Goal: Information Seeking & Learning: Compare options

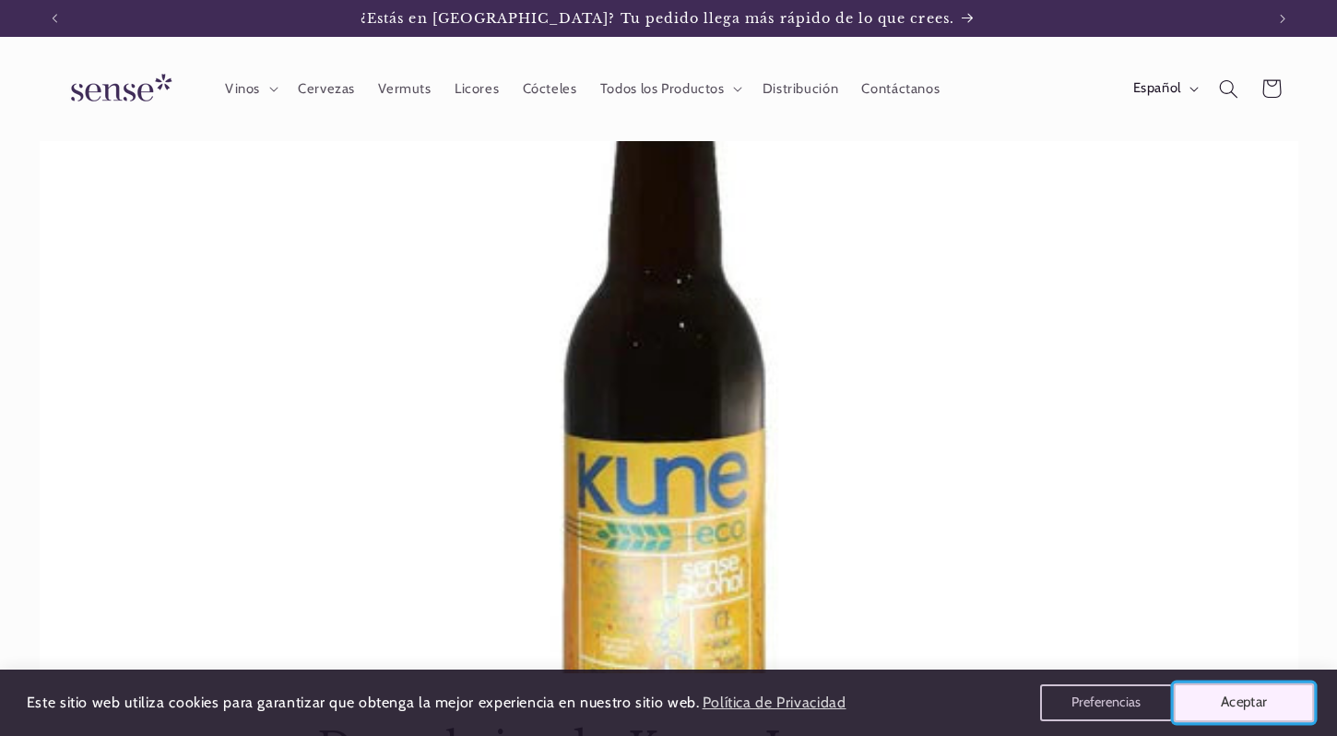
click at [1215, 711] on button "Aceptar" at bounding box center [1244, 702] width 141 height 39
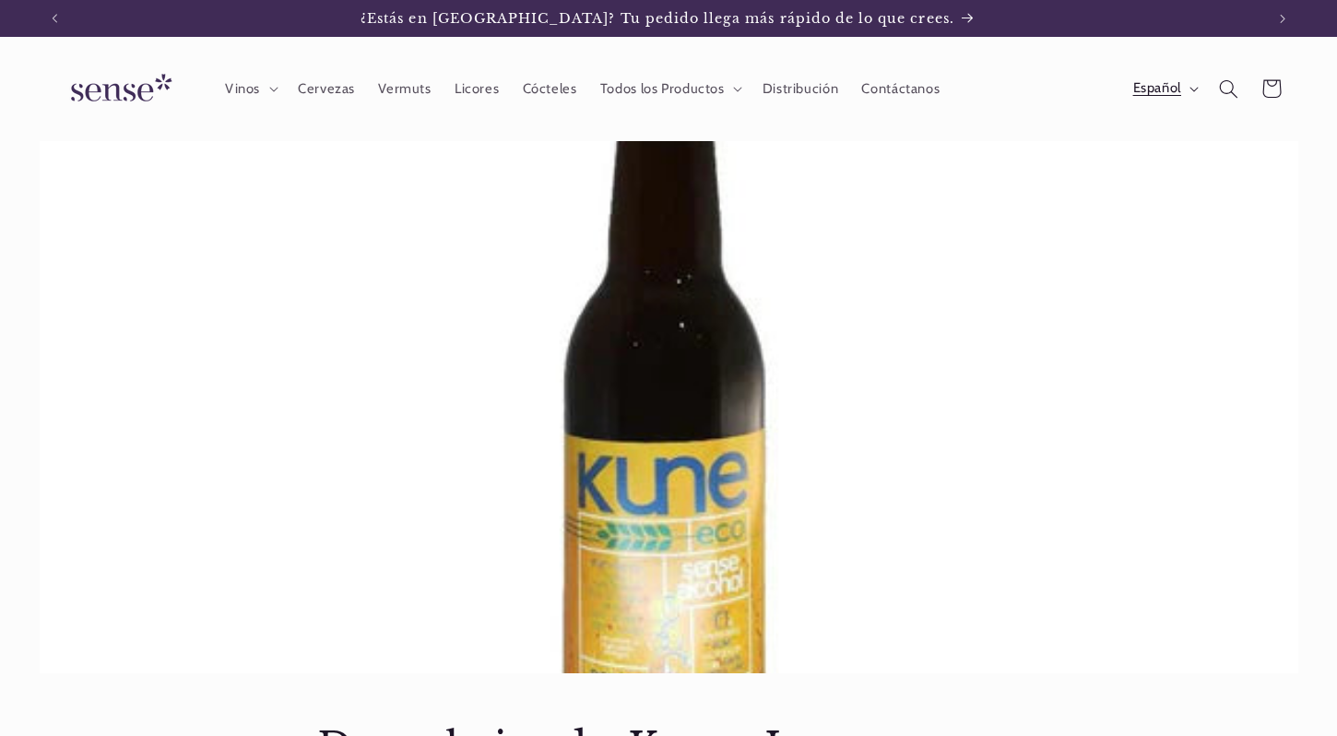
click at [1203, 89] on button "Español" at bounding box center [1164, 88] width 86 height 37
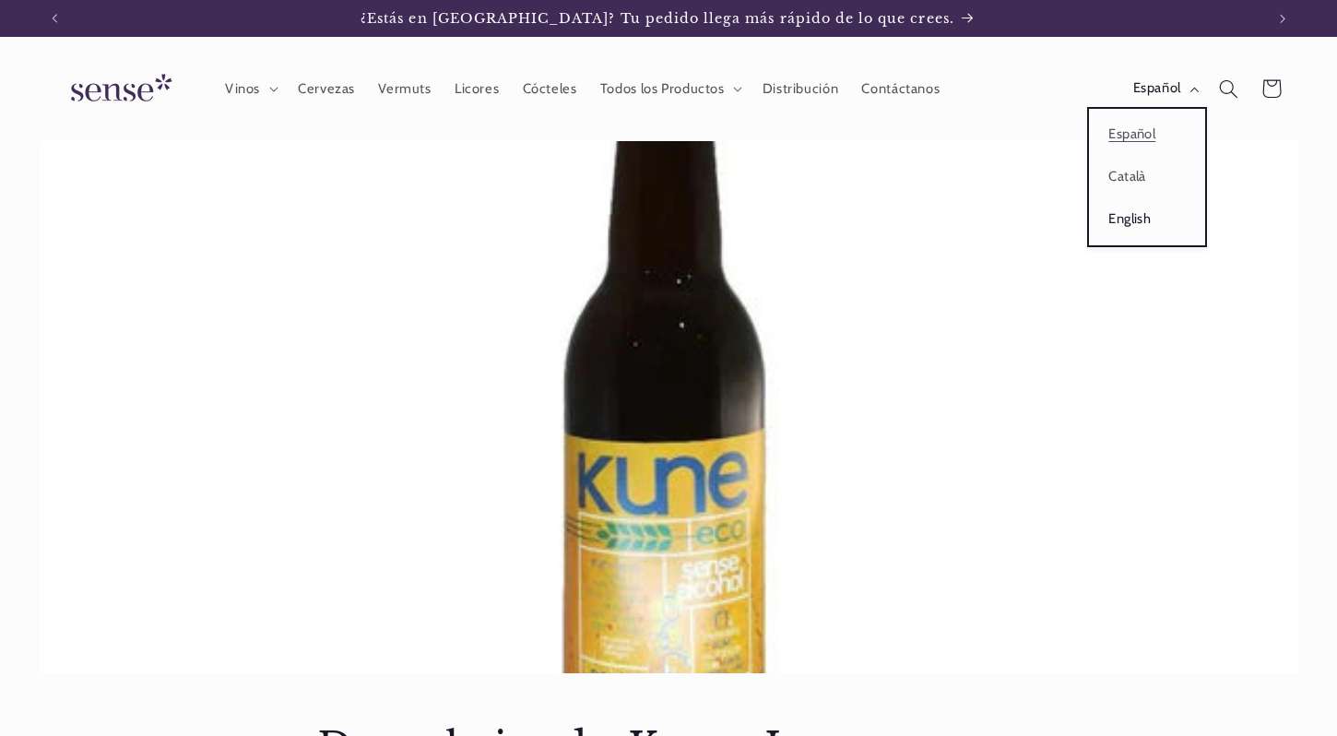
click at [1108, 216] on link "English" at bounding box center [1147, 219] width 116 height 42
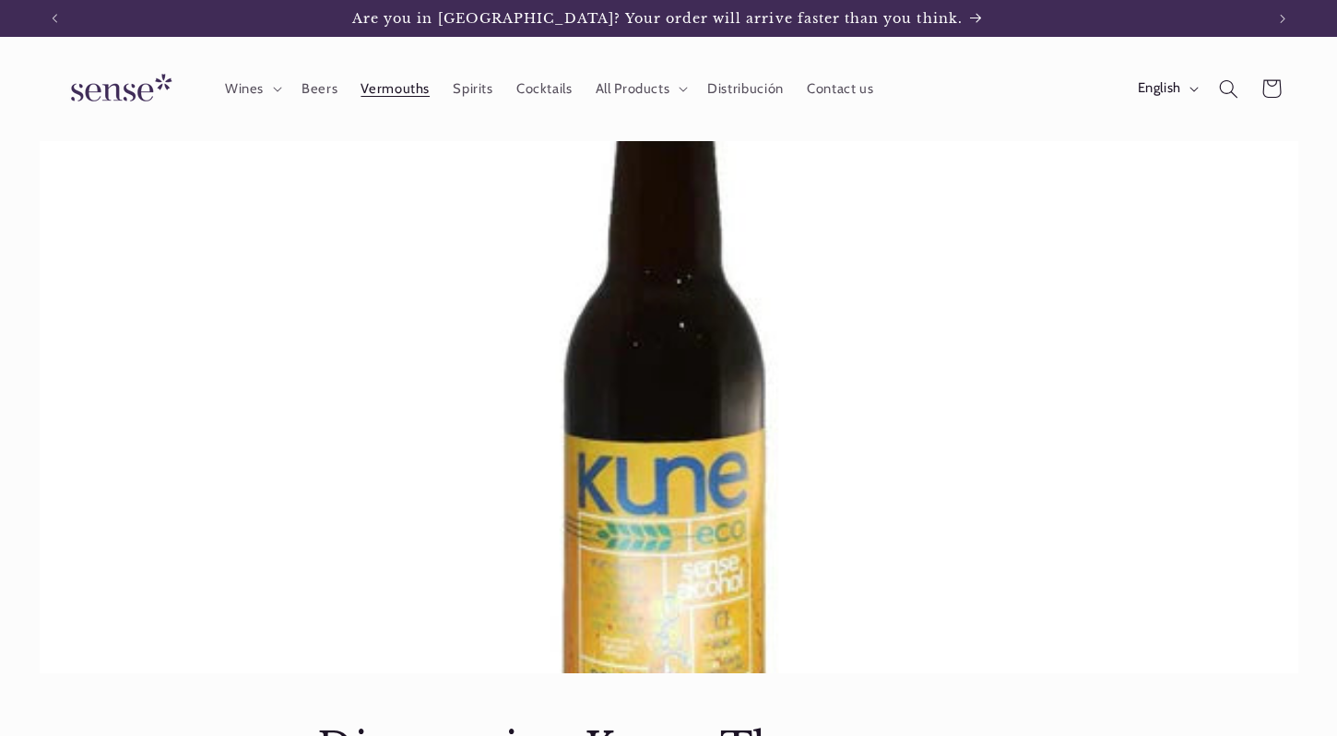
click at [373, 93] on span "Vermouths" at bounding box center [395, 89] width 69 height 18
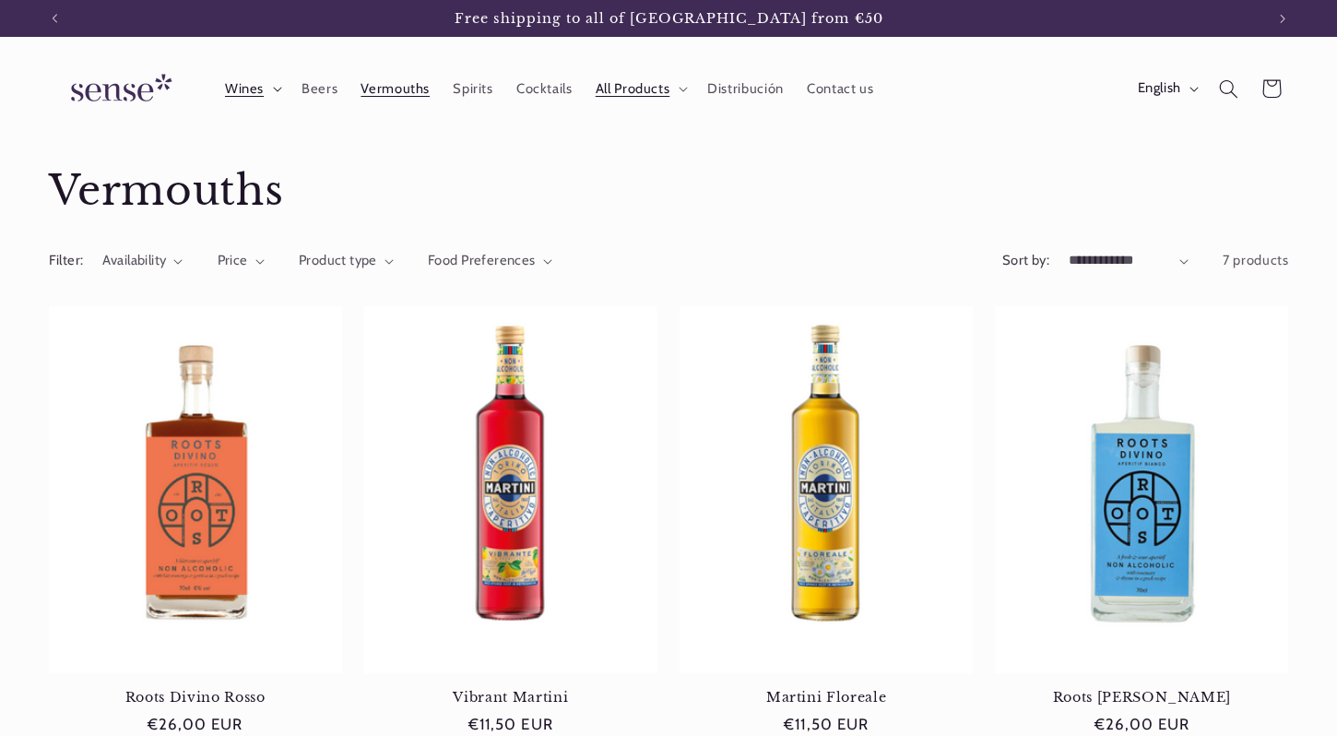
click at [275, 89] on icon at bounding box center [277, 90] width 8 height 5
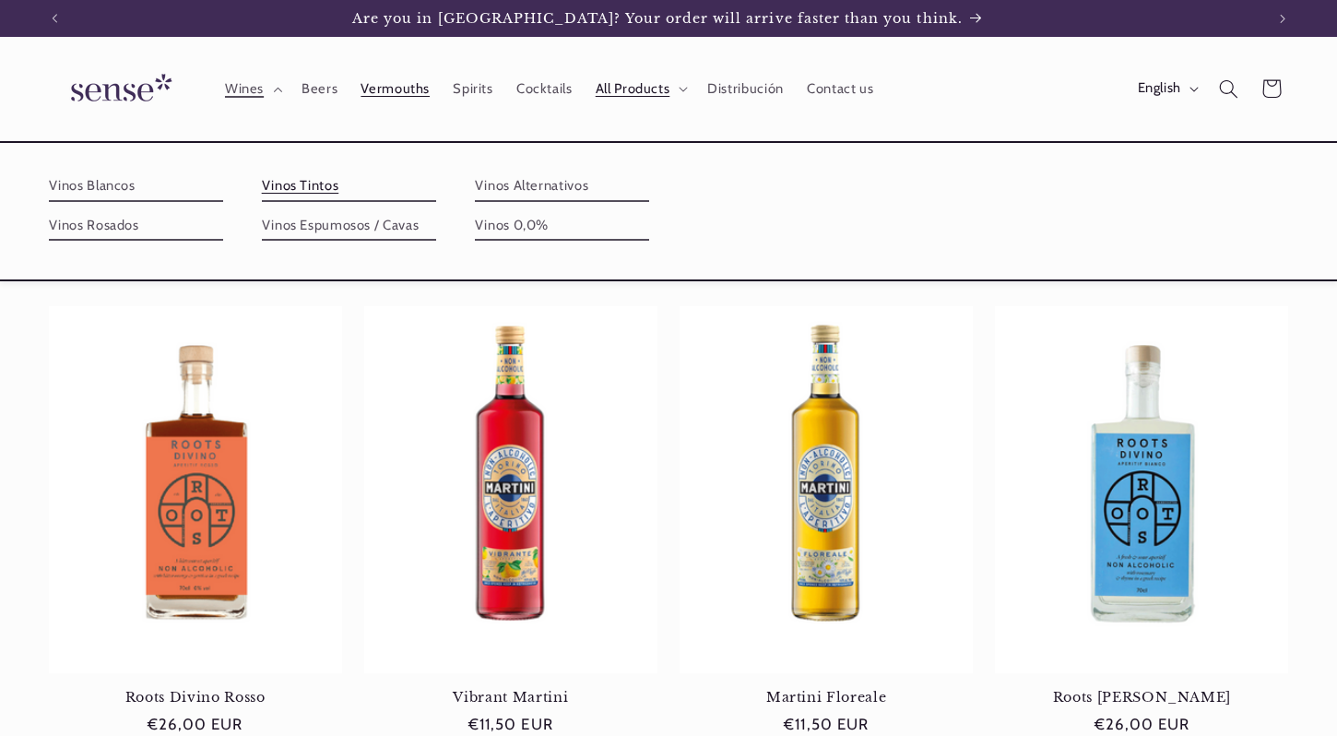
click at [307, 183] on link "Vinos Tintos" at bounding box center [349, 187] width 174 height 30
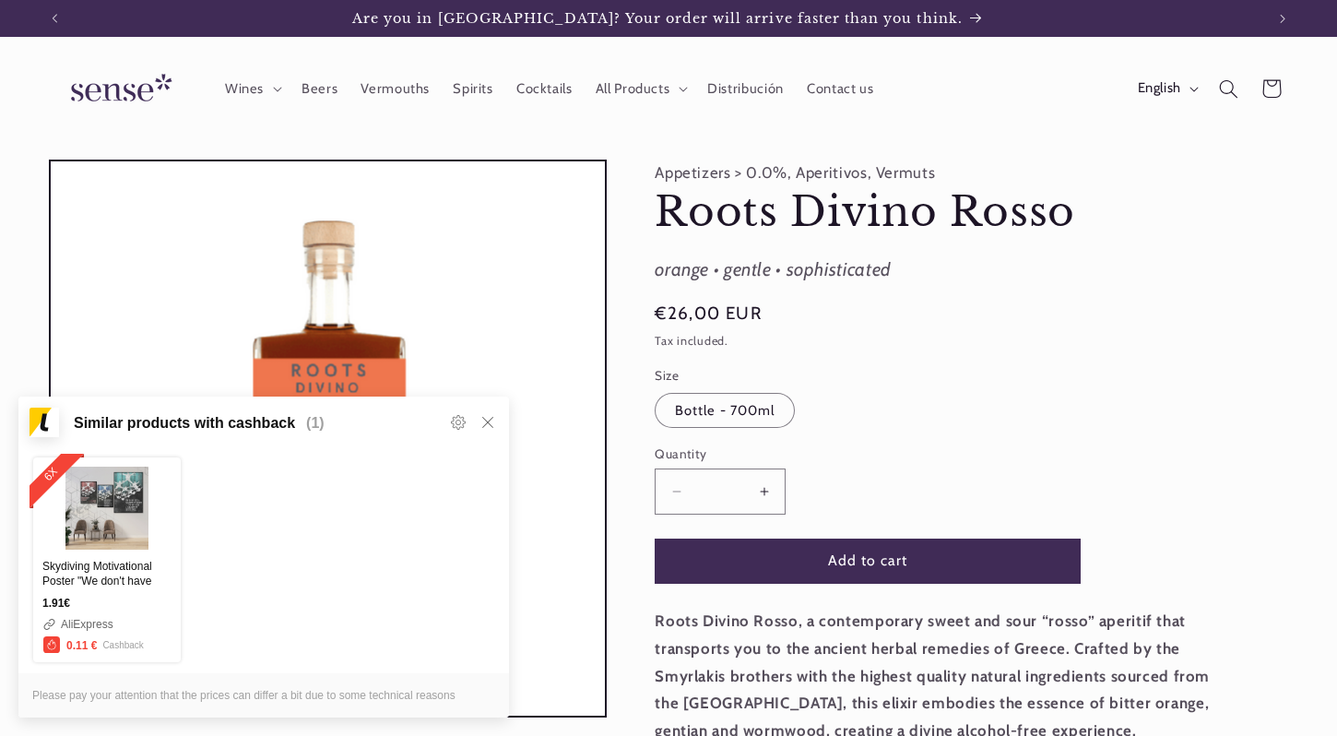
scroll to position [0, 1210]
click at [490, 420] on icon at bounding box center [487, 422] width 15 height 15
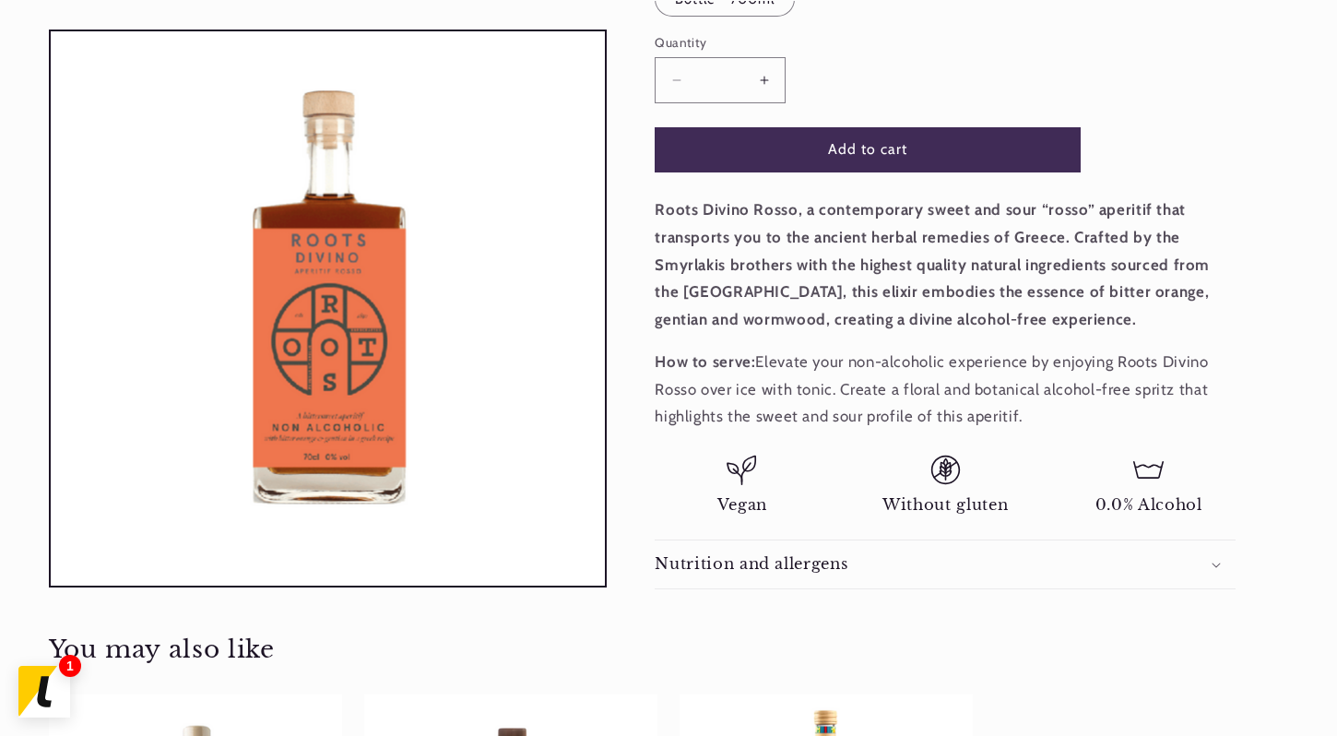
click at [794, 567] on h2 "Nutrition and allergens" at bounding box center [751, 563] width 193 height 19
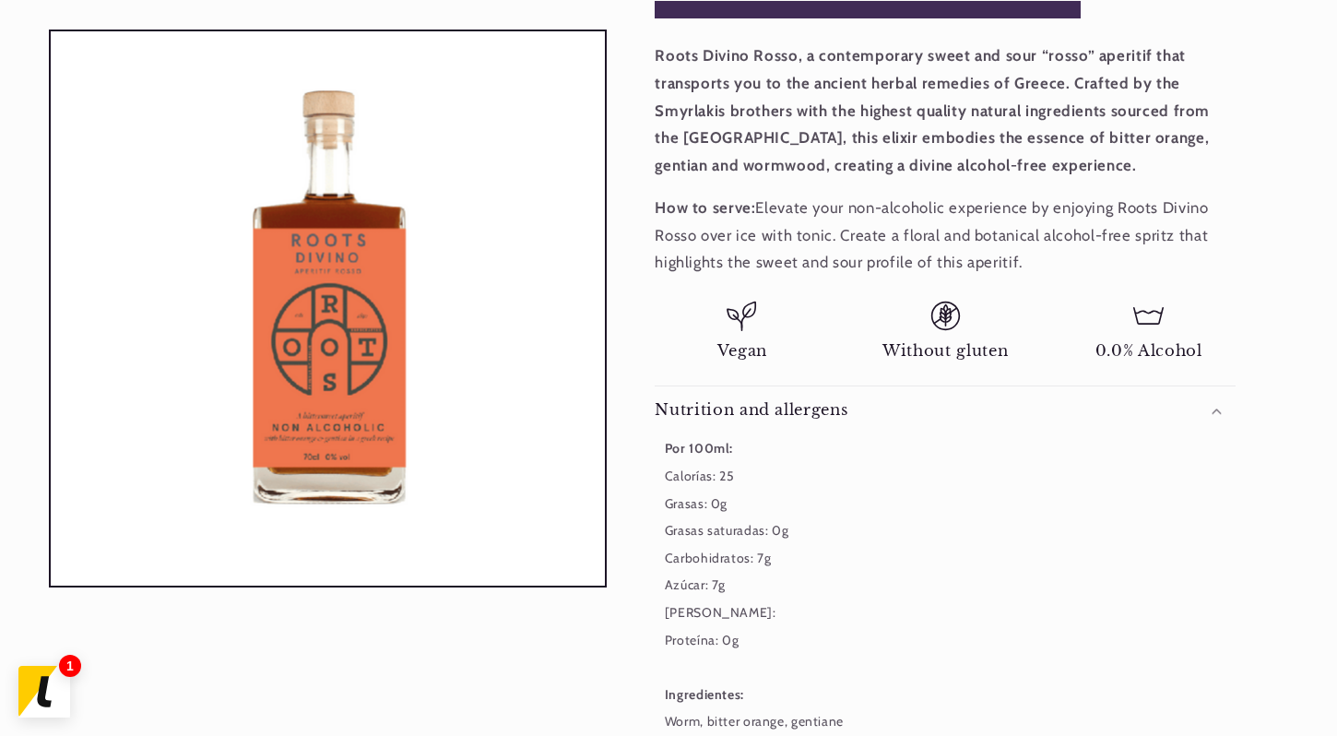
scroll to position [707, 0]
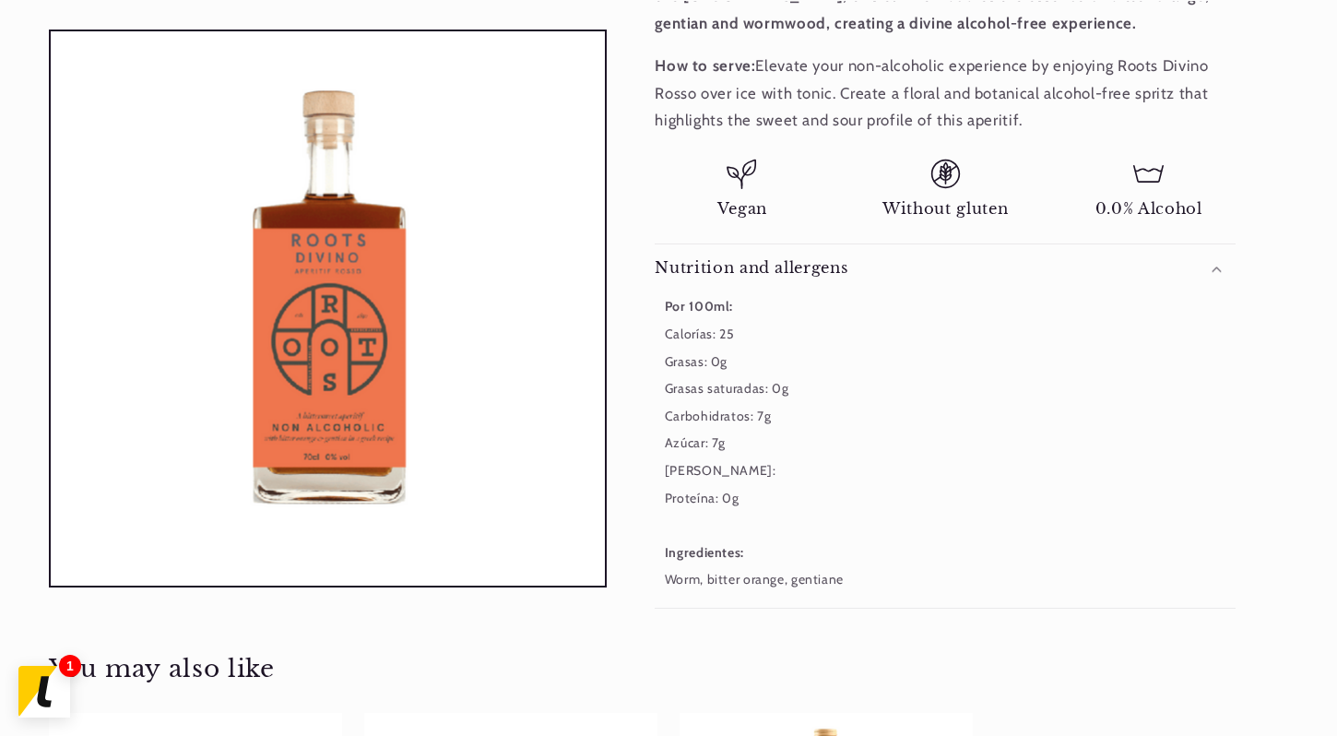
click at [789, 265] on h2 "Nutrition and allergens" at bounding box center [751, 267] width 193 height 19
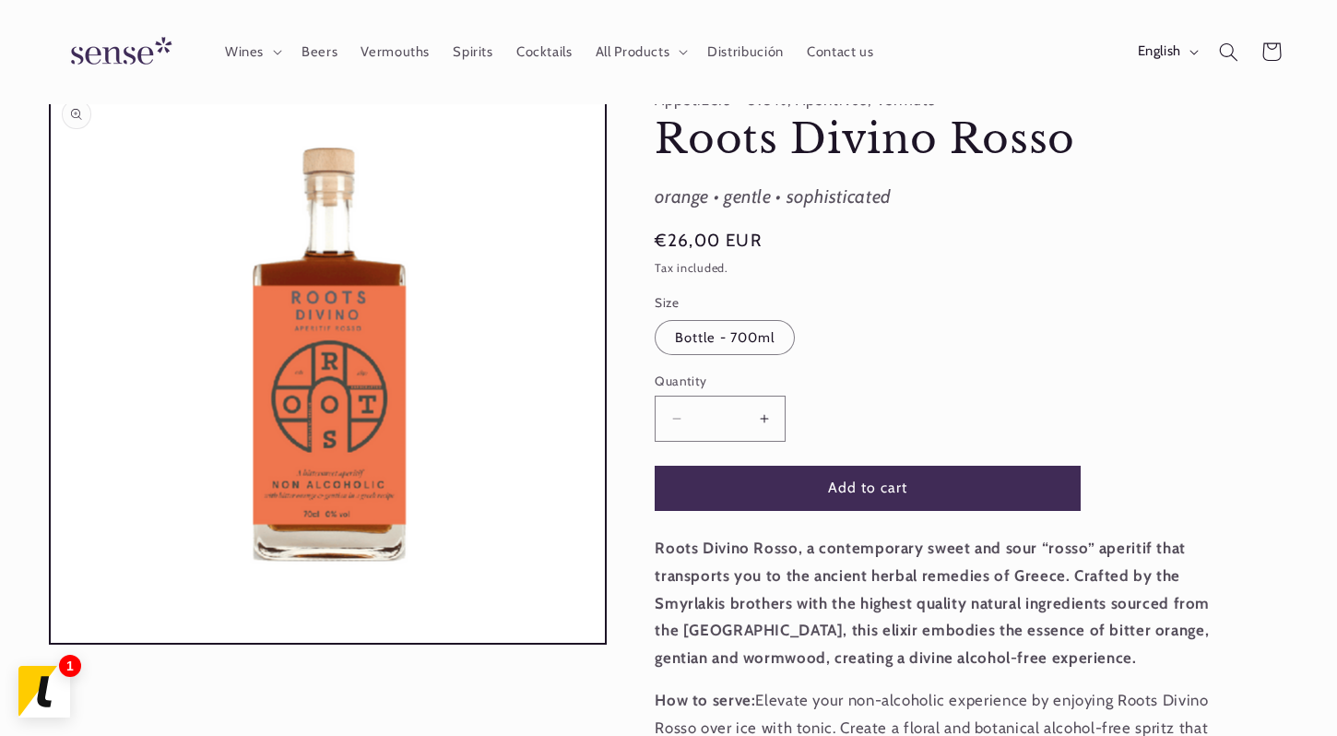
scroll to position [0, 0]
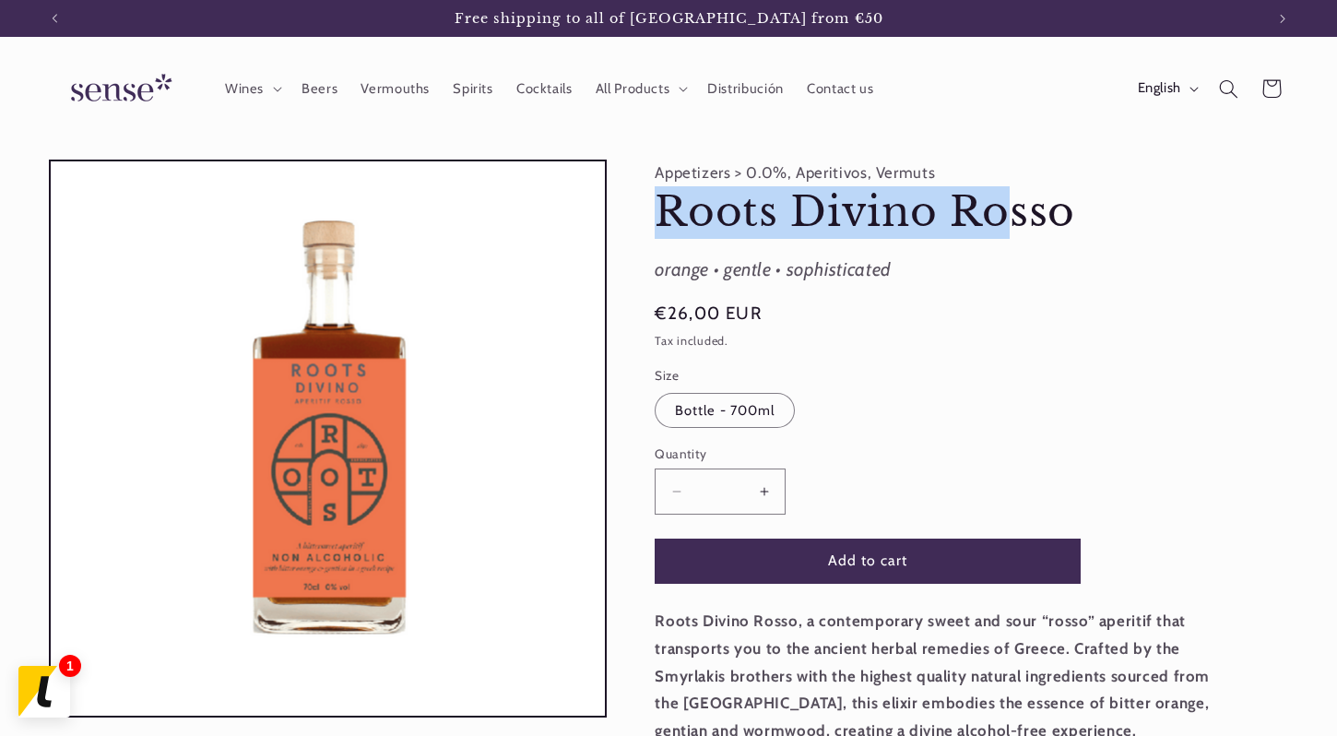
drag, startPoint x: 654, startPoint y: 207, endPoint x: 1014, endPoint y: 235, distance: 361.7
click at [1014, 235] on div "Appetizers > 0.0%, Aperitivos, Vermuts Roots Divino Rosso Roots Divino Rosso or…" at bounding box center [948, 581] width 682 height 842
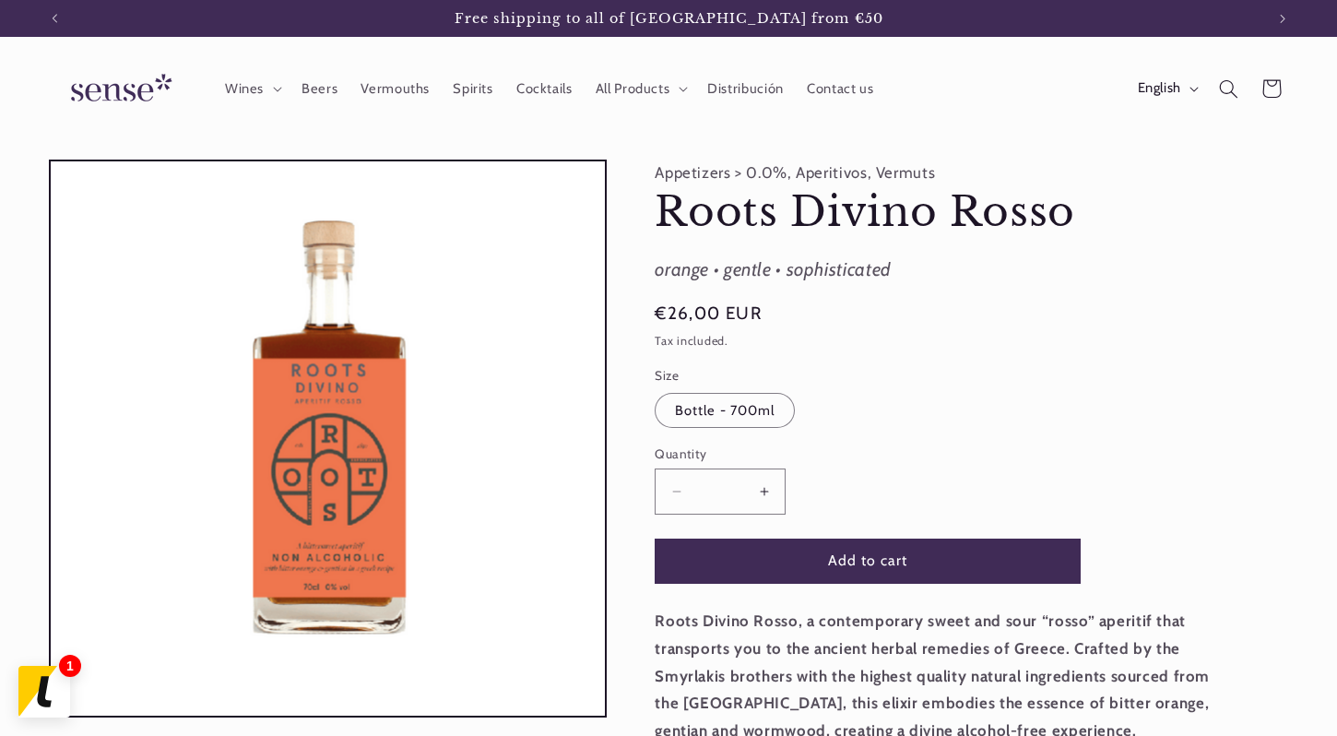
drag, startPoint x: 1064, startPoint y: 216, endPoint x: 1073, endPoint y: 213, distance: 9.6
click at [1066, 216] on h1 "Roots Divino Rosso" at bounding box center [945, 212] width 581 height 53
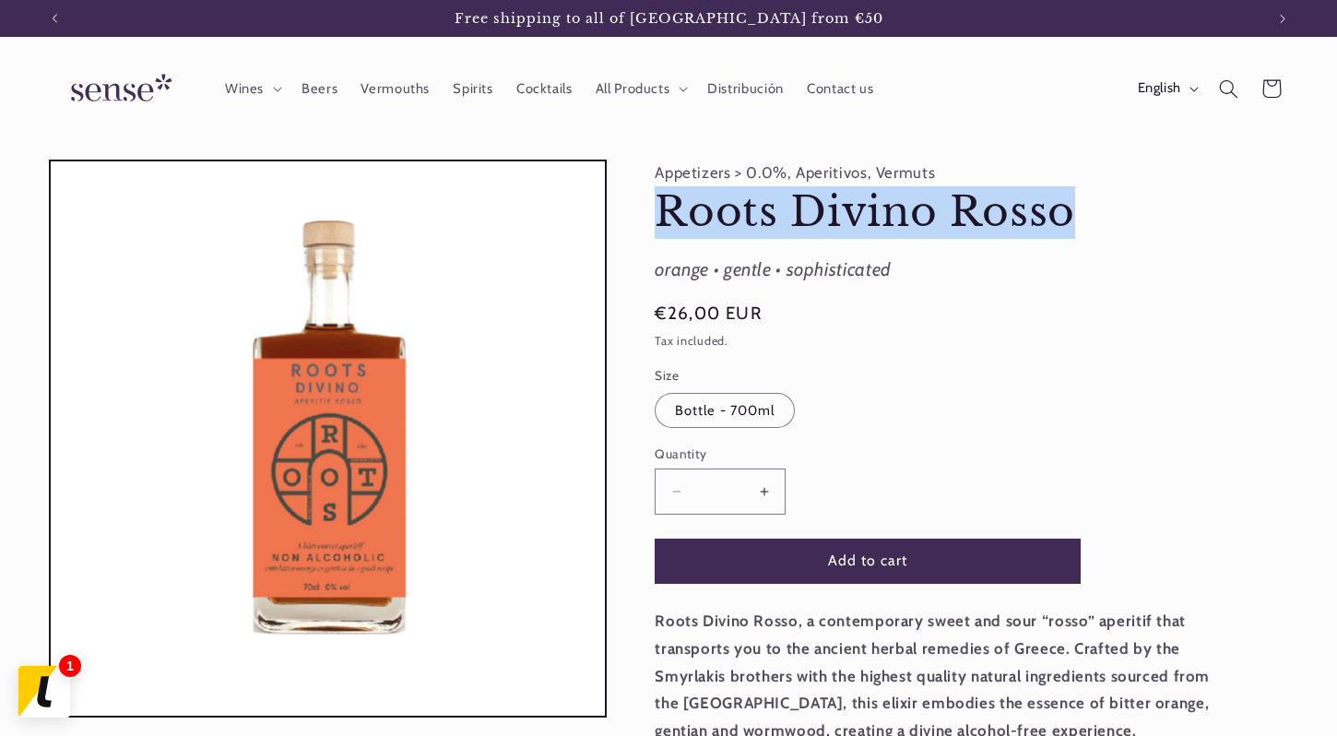
drag, startPoint x: 1093, startPoint y: 209, endPoint x: 657, endPoint y: 215, distance: 436.2
click at [662, 214] on h1 "Roots Divino Rosso" at bounding box center [945, 212] width 581 height 53
copy h1 "Roots Divino Rosso"
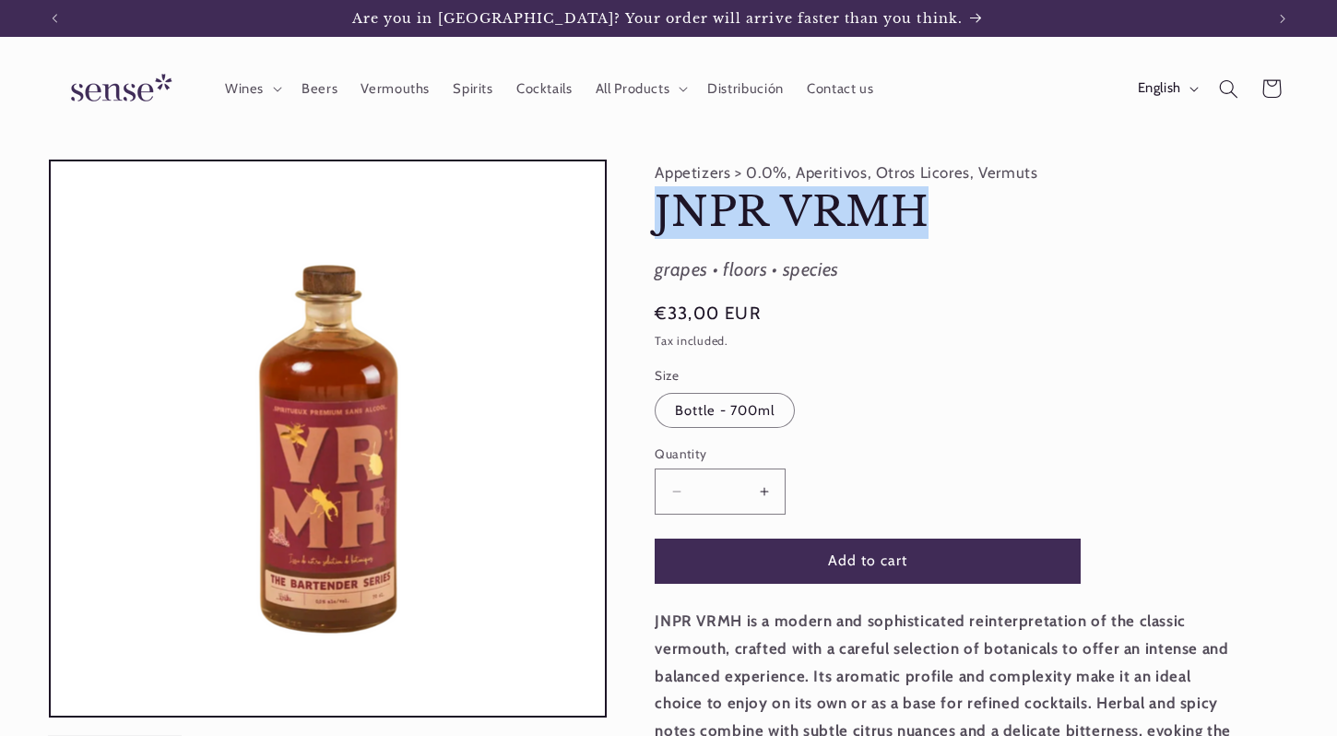
drag, startPoint x: 922, startPoint y: 234, endPoint x: 641, endPoint y: 219, distance: 281.6
click at [641, 220] on div "Appetizers > 0.0%, Aperitivos, Otros Licores, Vermuts JNPR VRMH JNPR VRMH grape…" at bounding box center [948, 594] width 682 height 869
copy h1 "JNPR VRMH"
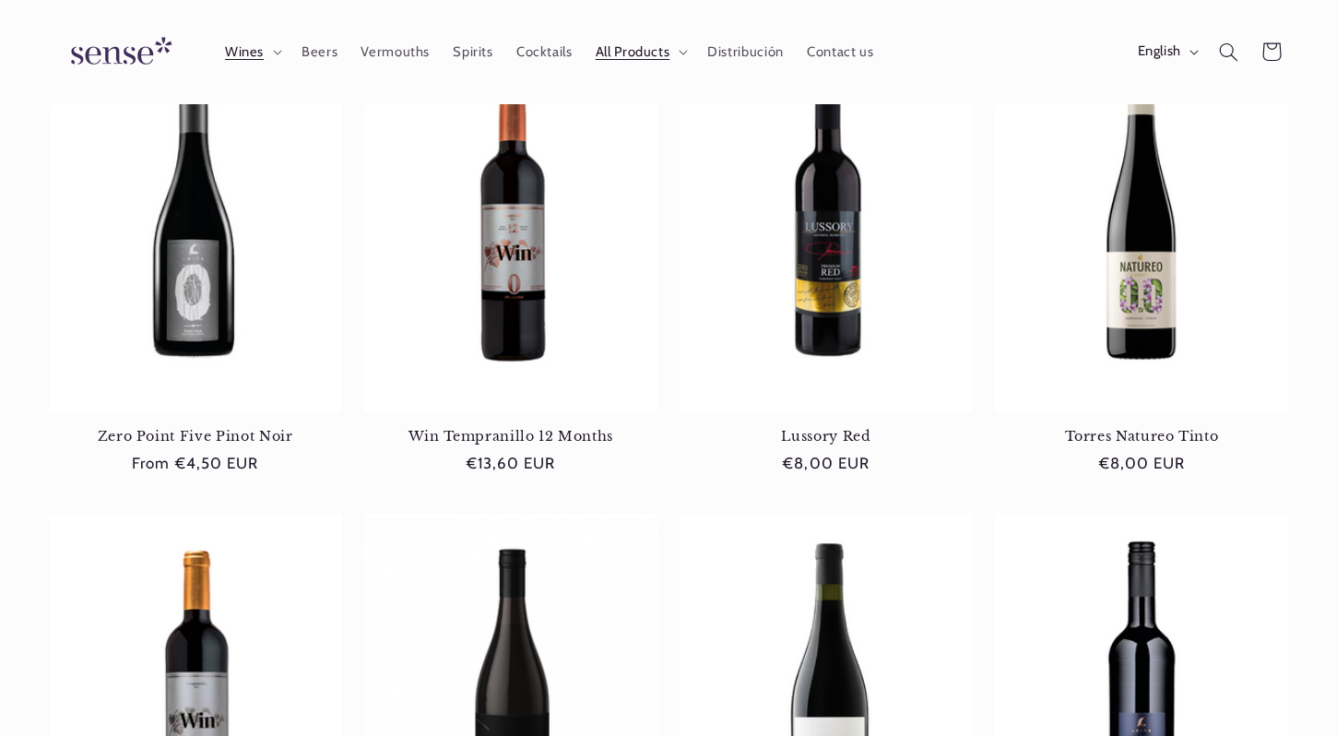
scroll to position [161, 0]
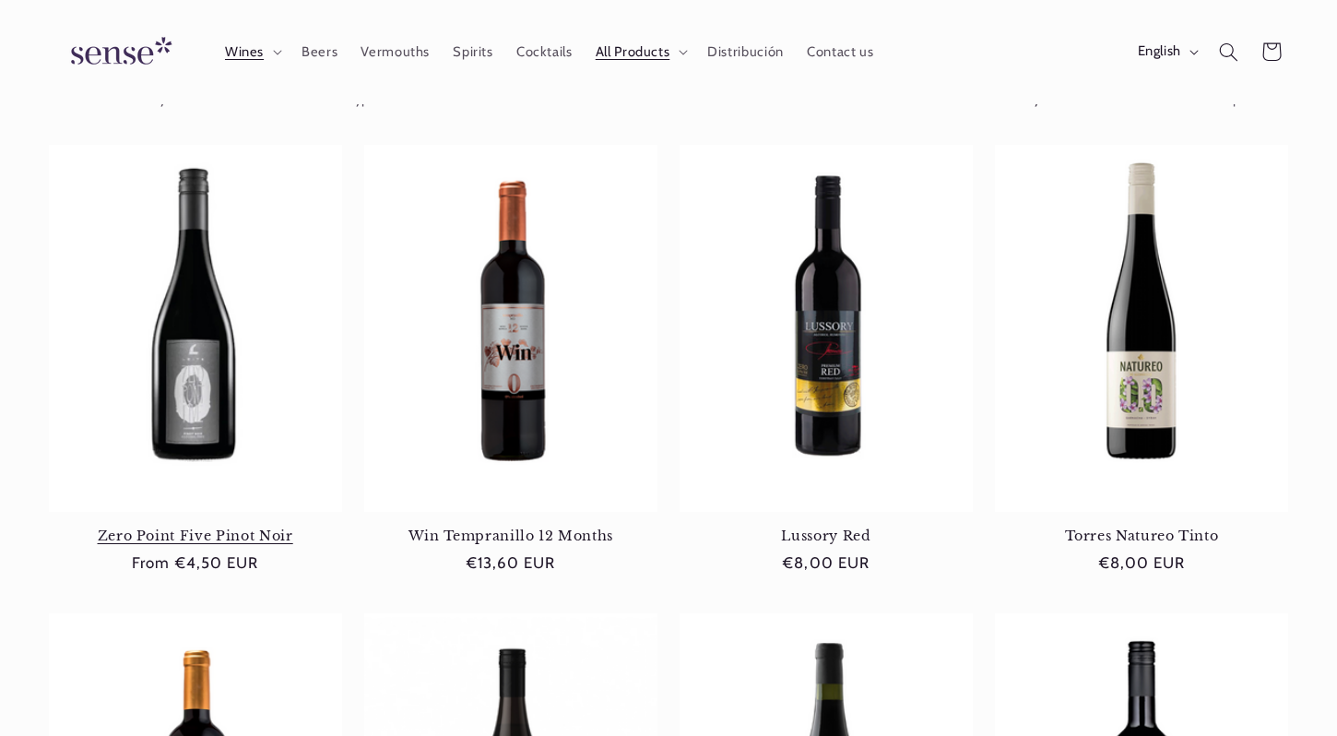
click at [159, 527] on link "Zero Point Five Pinot Noir" at bounding box center [195, 535] width 293 height 17
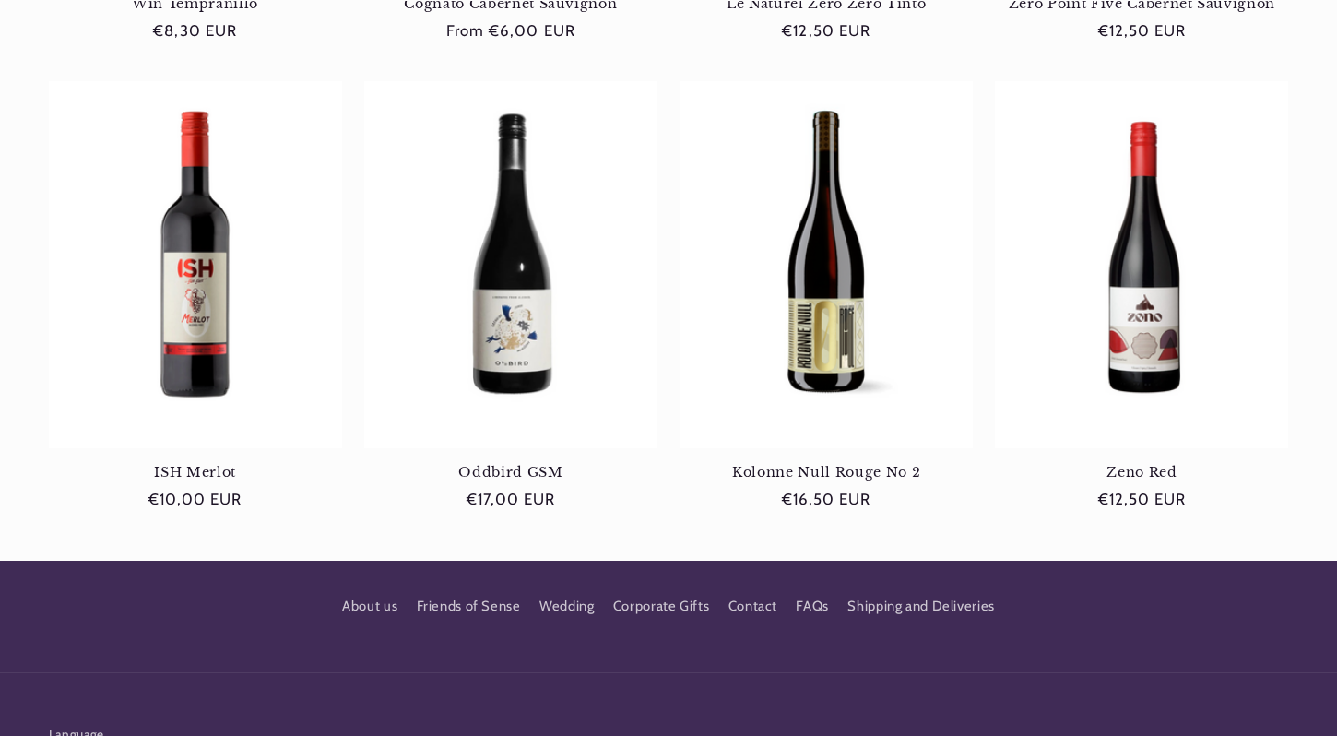
scroll to position [1206, 0]
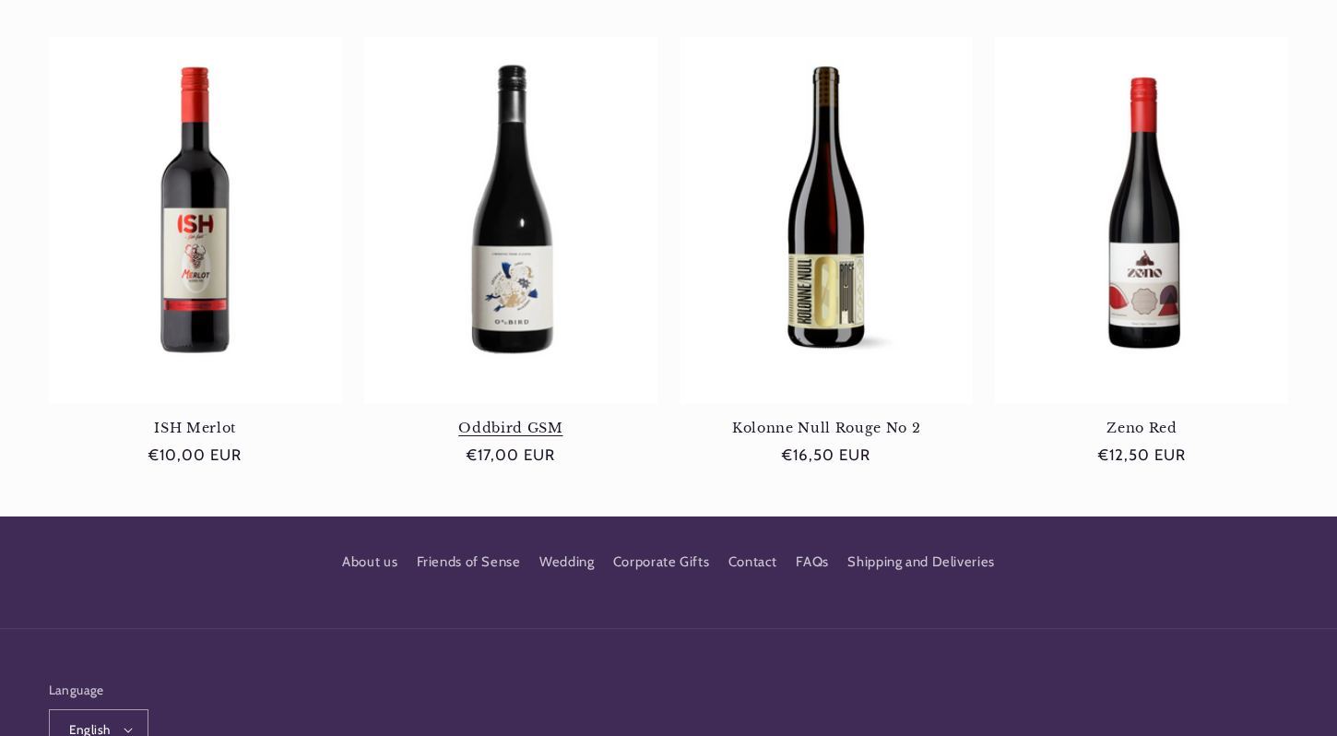
click at [501, 420] on link "Oddbird GSM" at bounding box center [510, 428] width 293 height 17
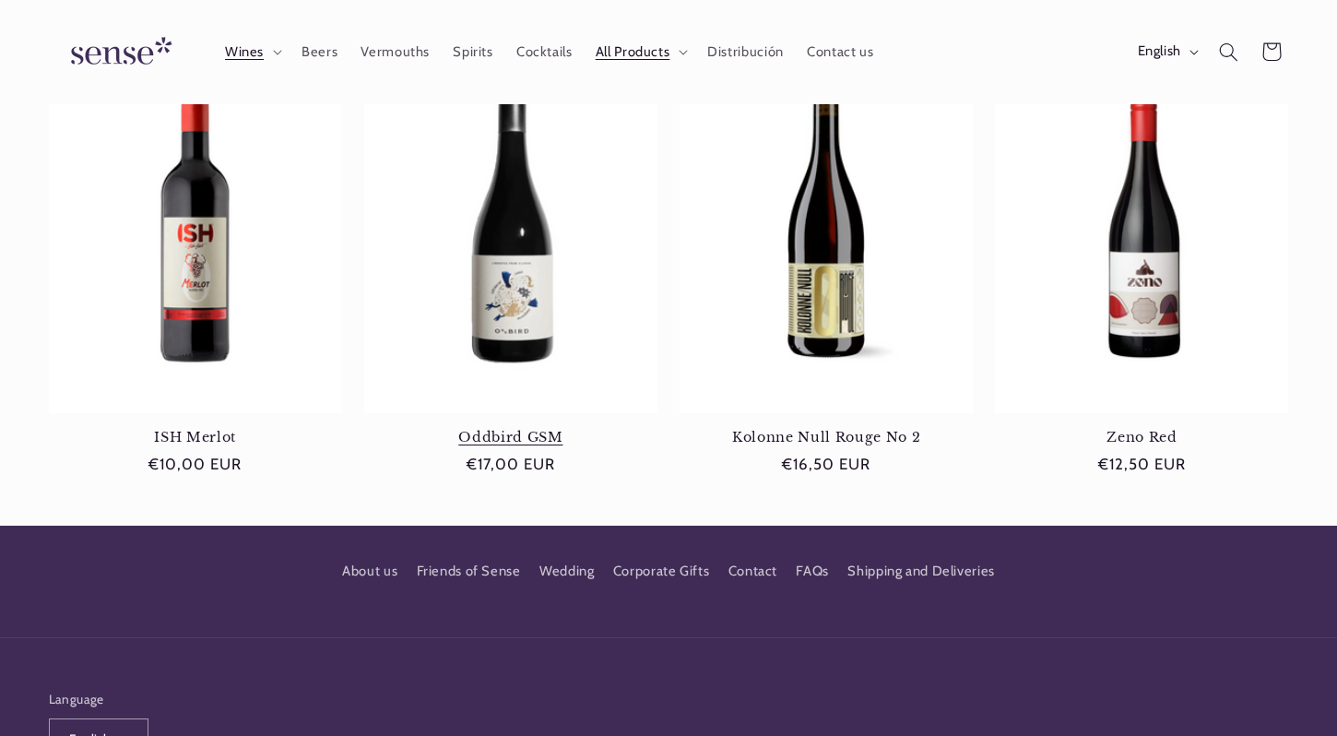
scroll to position [0, 1210]
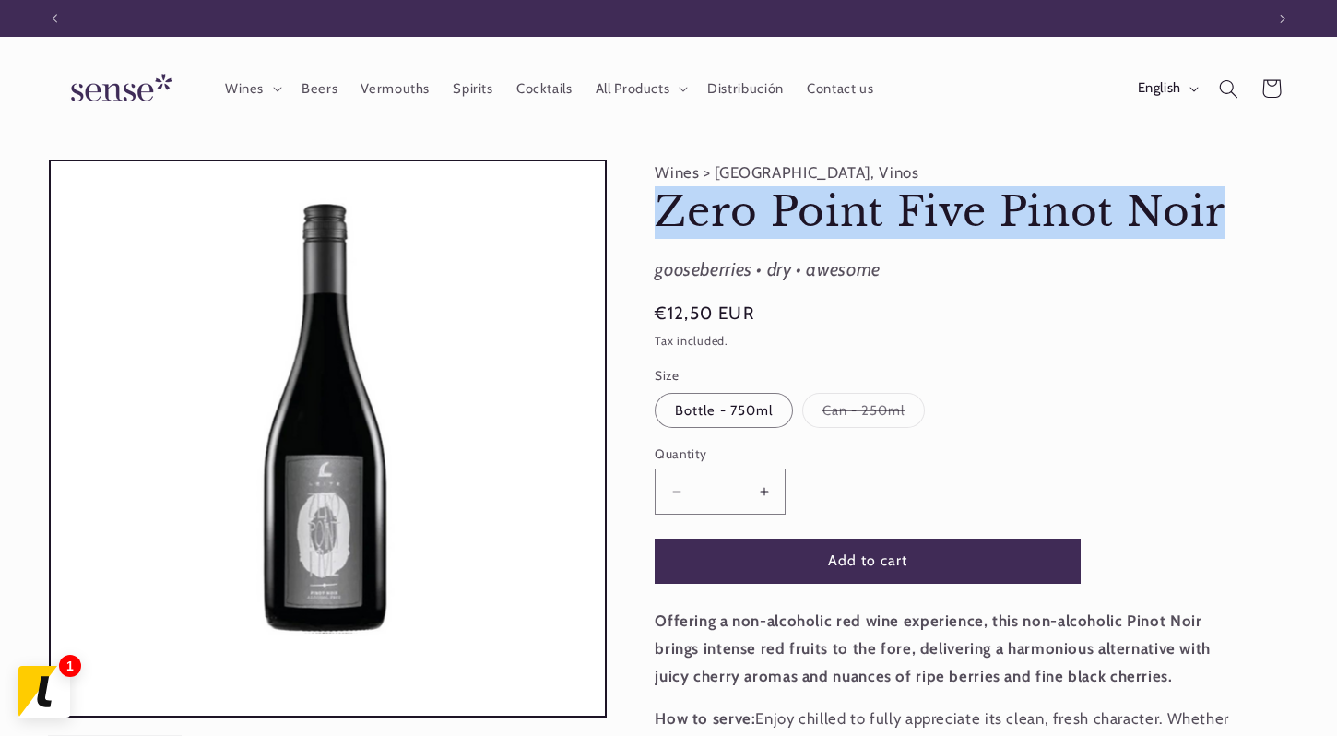
scroll to position [0, 1210]
drag, startPoint x: 654, startPoint y: 223, endPoint x: 1291, endPoint y: 208, distance: 637.3
click at [1292, 208] on div "Skip to product information Open media 1 in modal Open media 2 in modal 1 / of …" at bounding box center [668, 553] width 1337 height 787
copy h1 "Zero Point Five Pinot Noir"
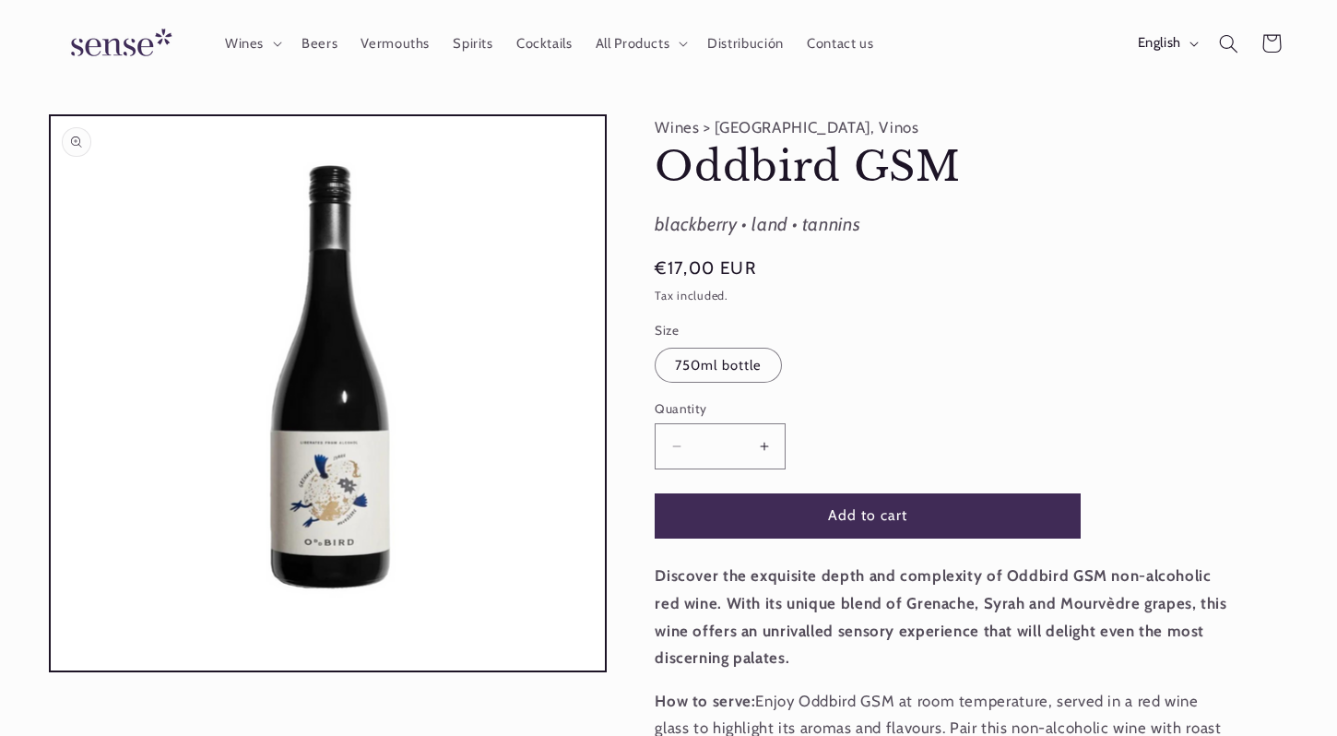
scroll to position [304, 0]
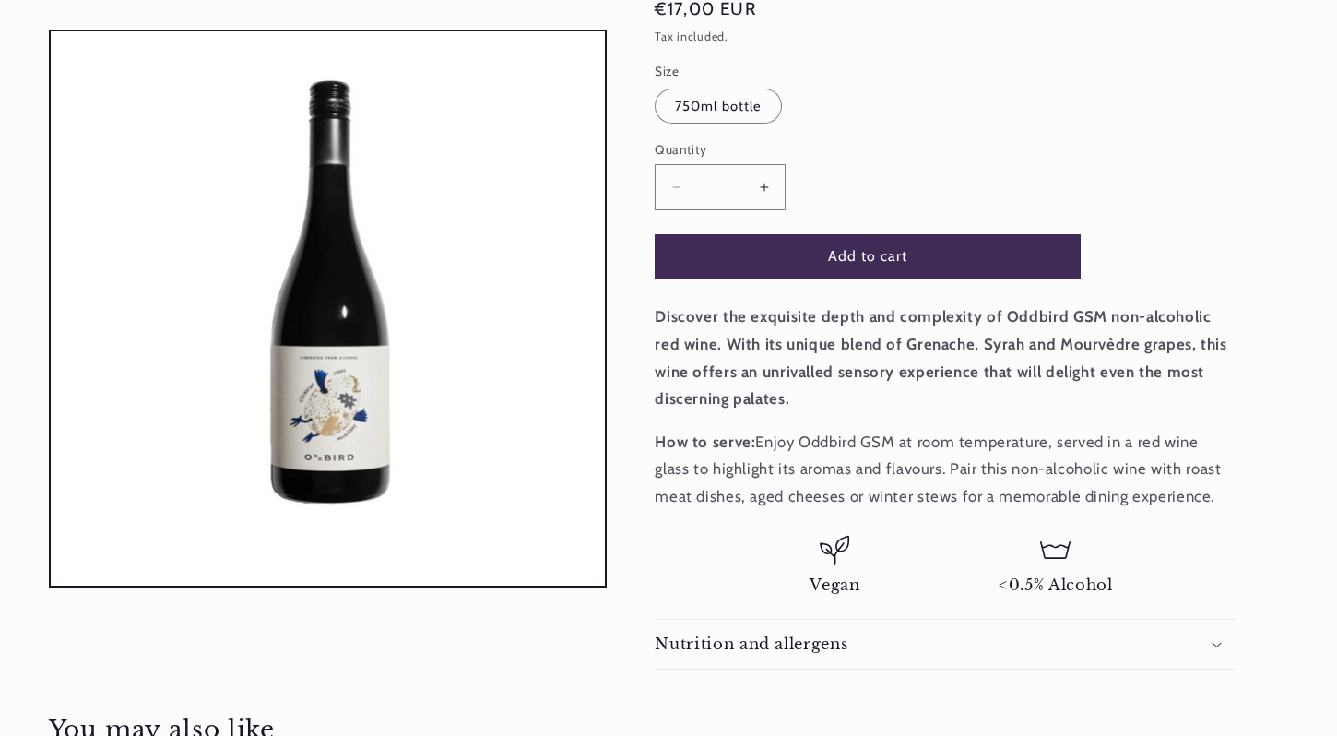
click at [994, 646] on div "Nutrition and allergens" at bounding box center [945, 643] width 581 height 19
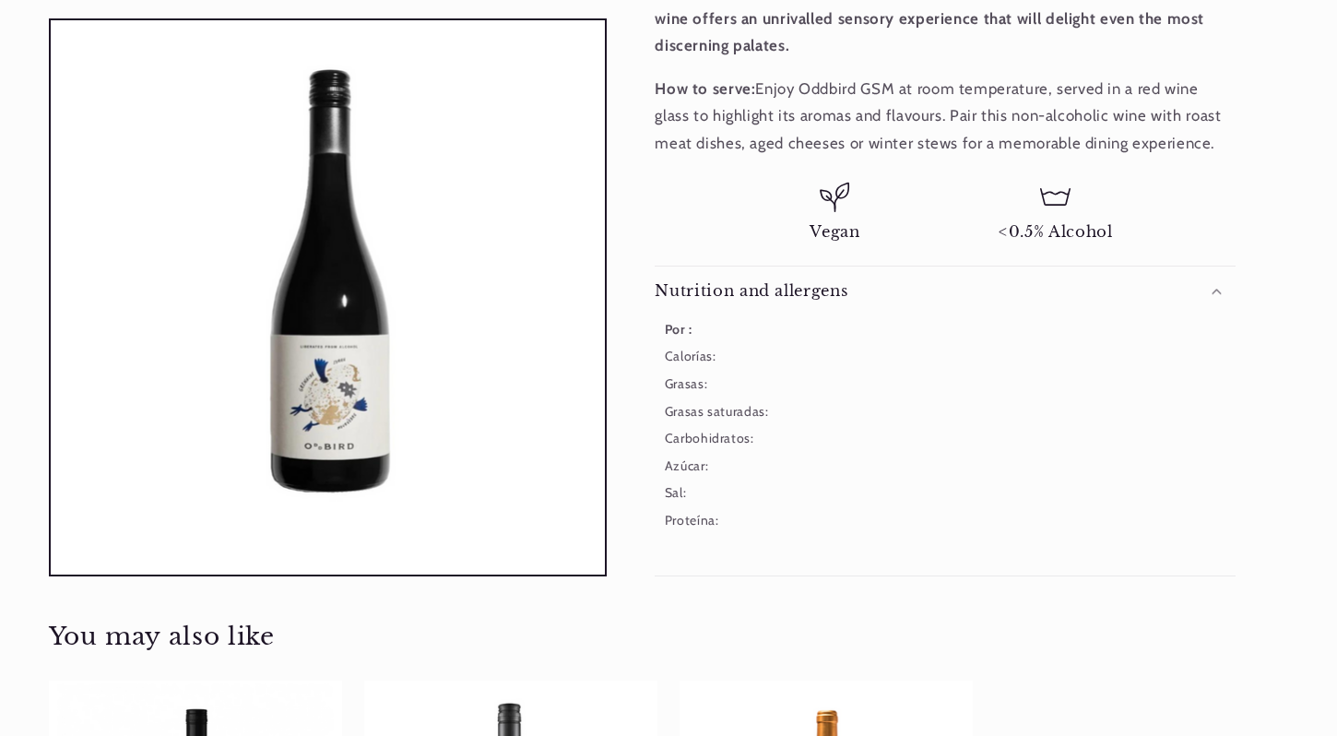
scroll to position [0, 1210]
click at [51, 574] on button "Open media 1 in modal" at bounding box center [51, 574] width 0 height 0
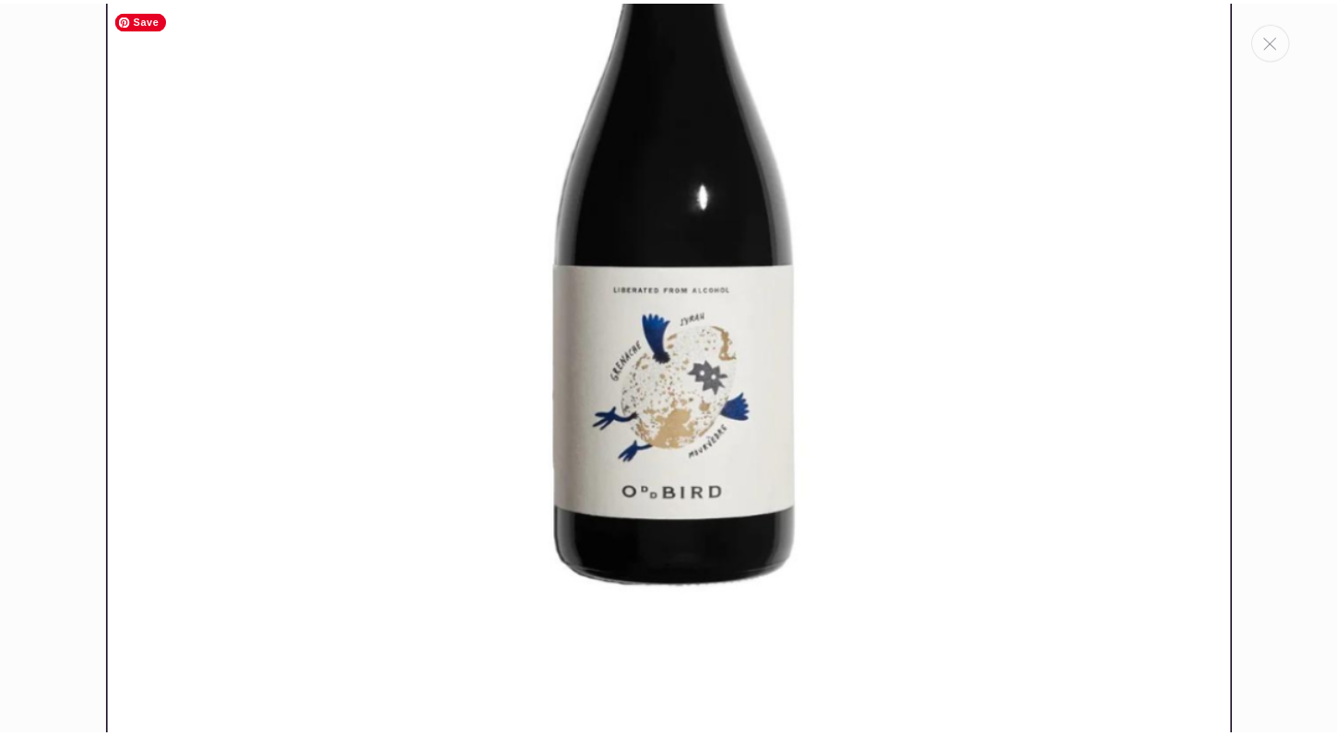
scroll to position [400, 0]
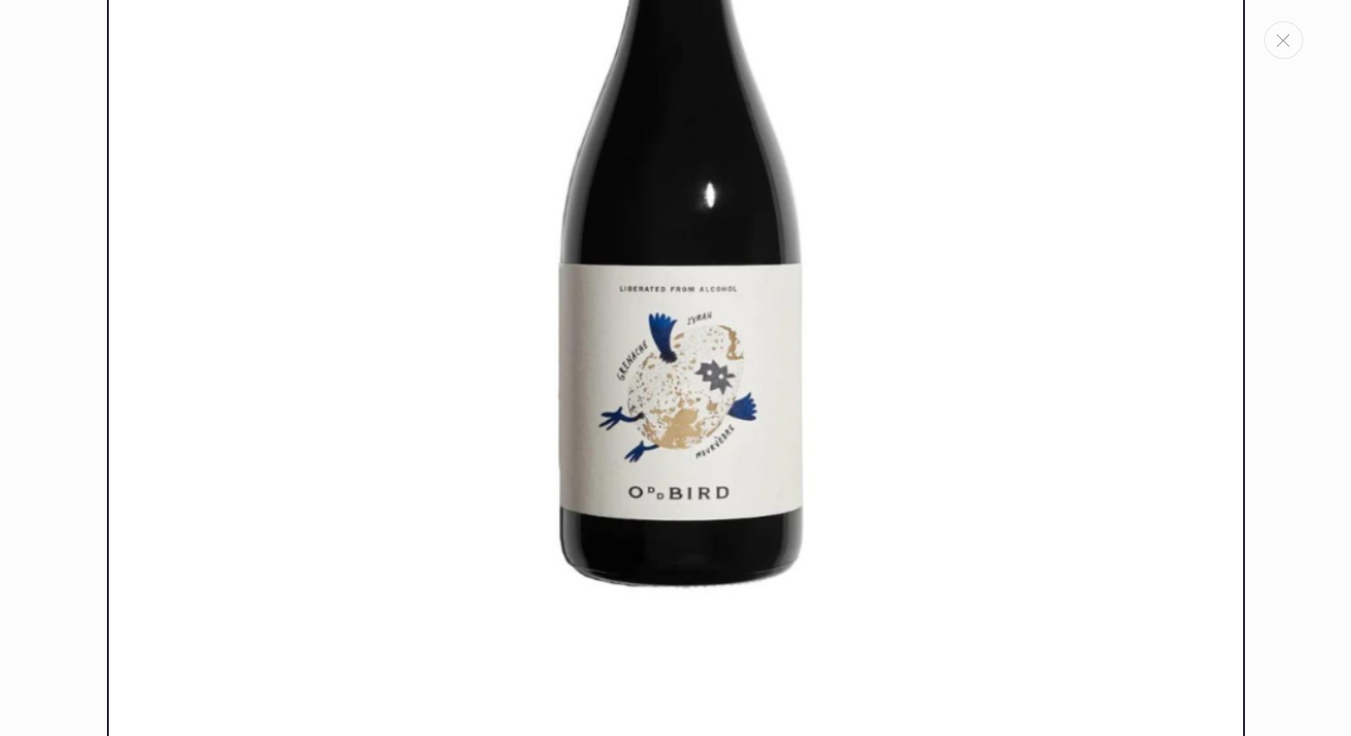
click at [42, 408] on div "Media gallery" at bounding box center [675, 368] width 1351 height 736
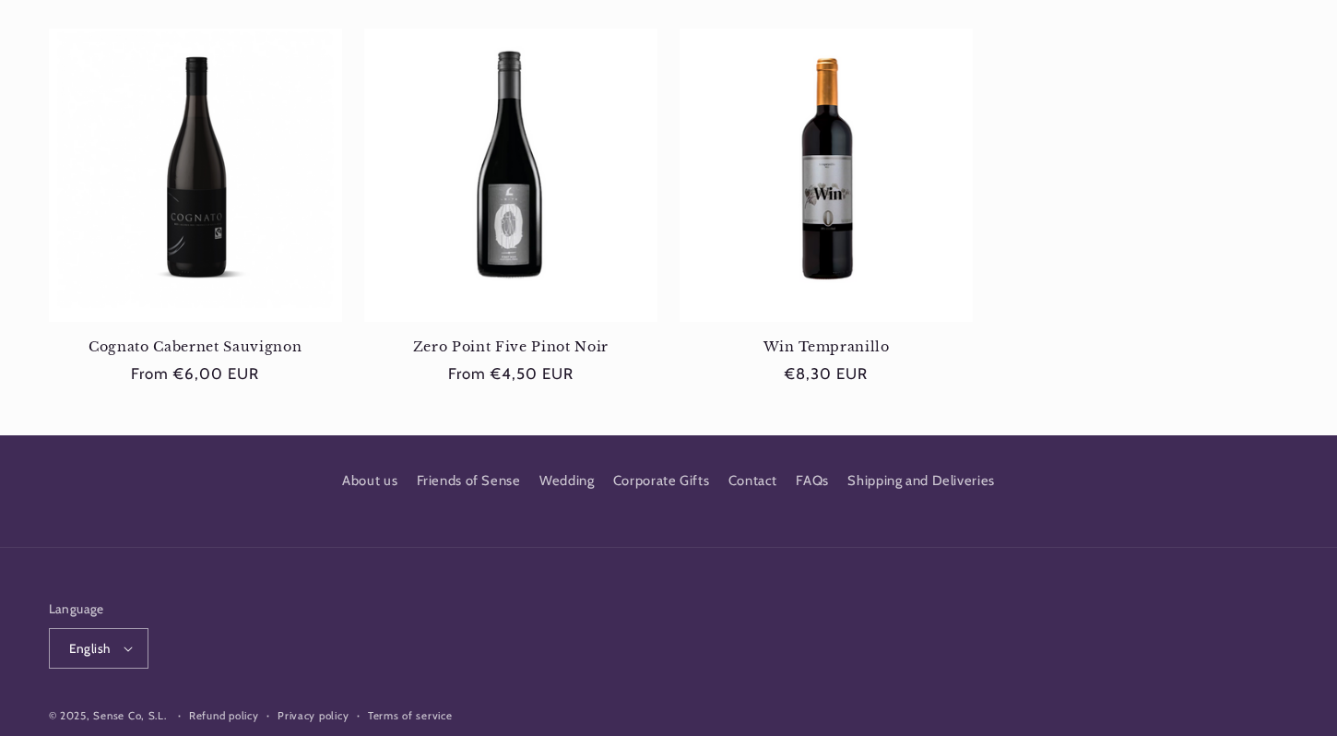
scroll to position [1310, 0]
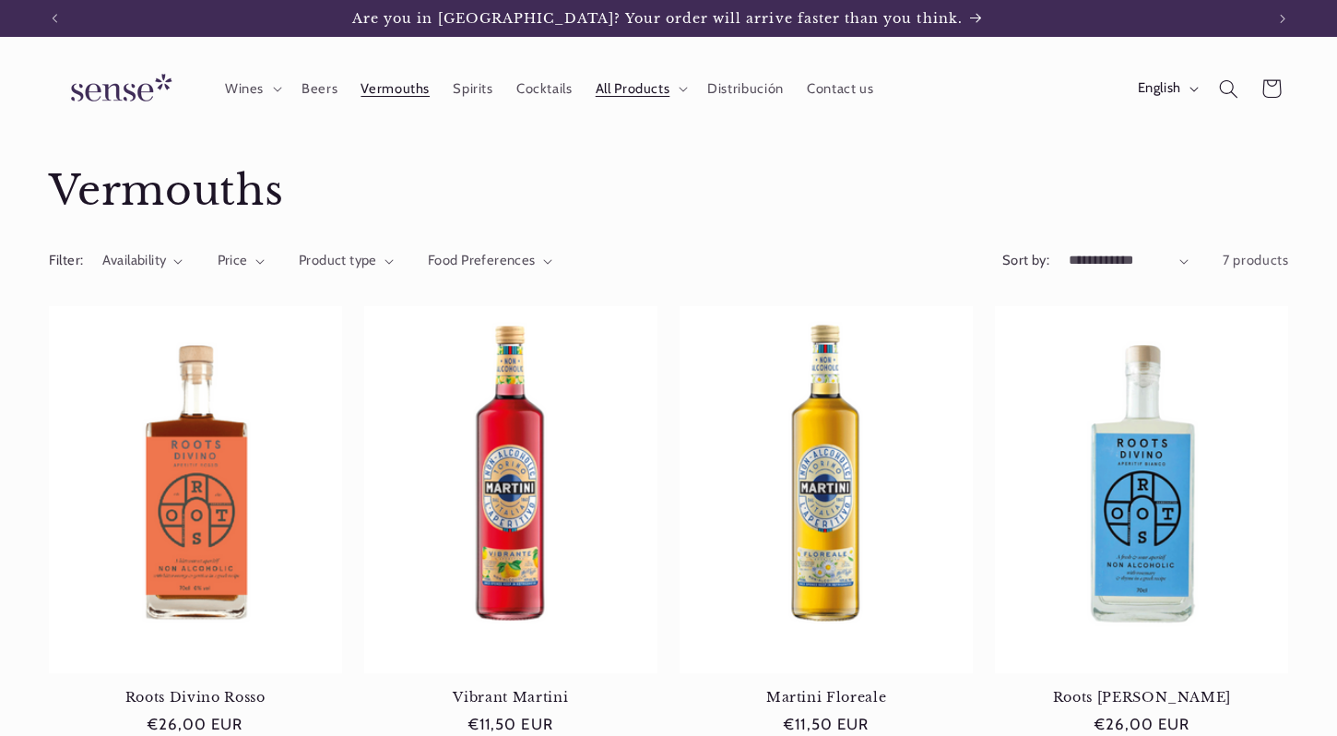
drag, startPoint x: 136, startPoint y: 72, endPoint x: 282, endPoint y: 39, distance: 150.3
click at [136, 73] on img at bounding box center [118, 89] width 138 height 53
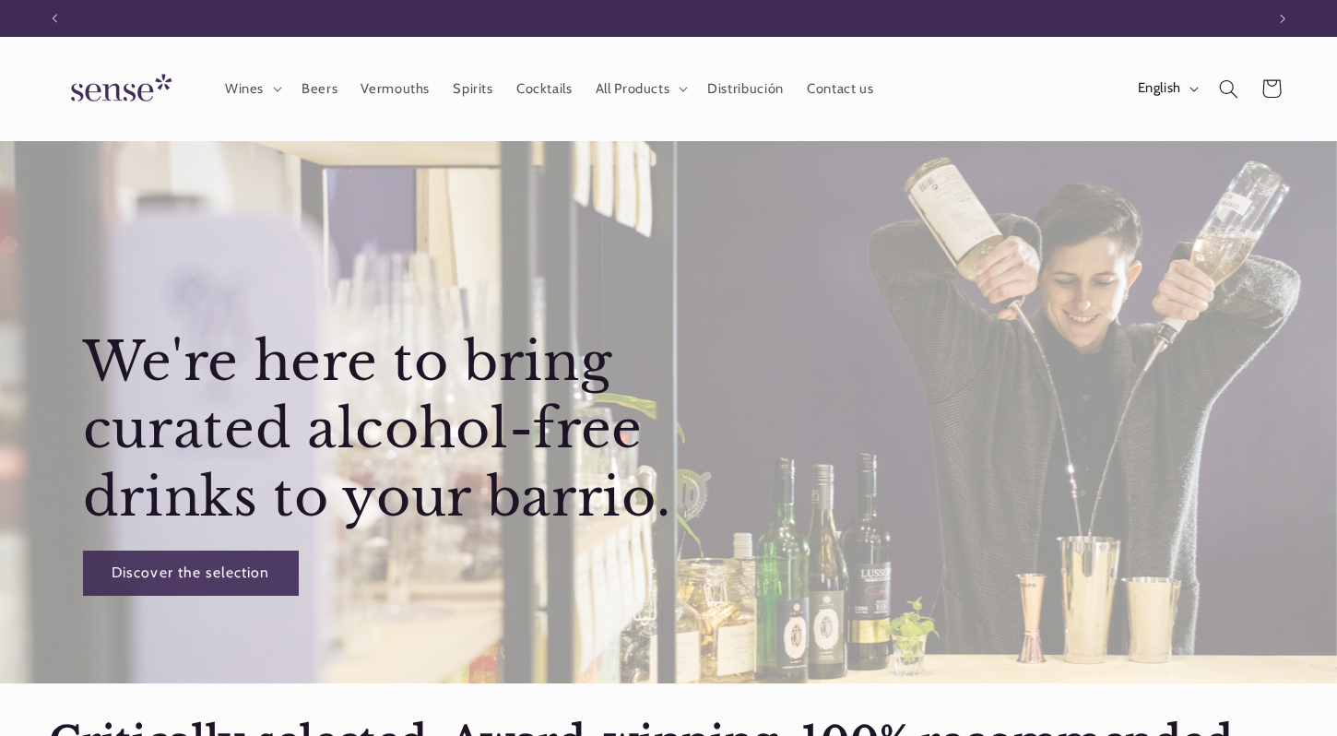
scroll to position [0, 1210]
